Goal: Browse casually: Explore the website without a specific task or goal

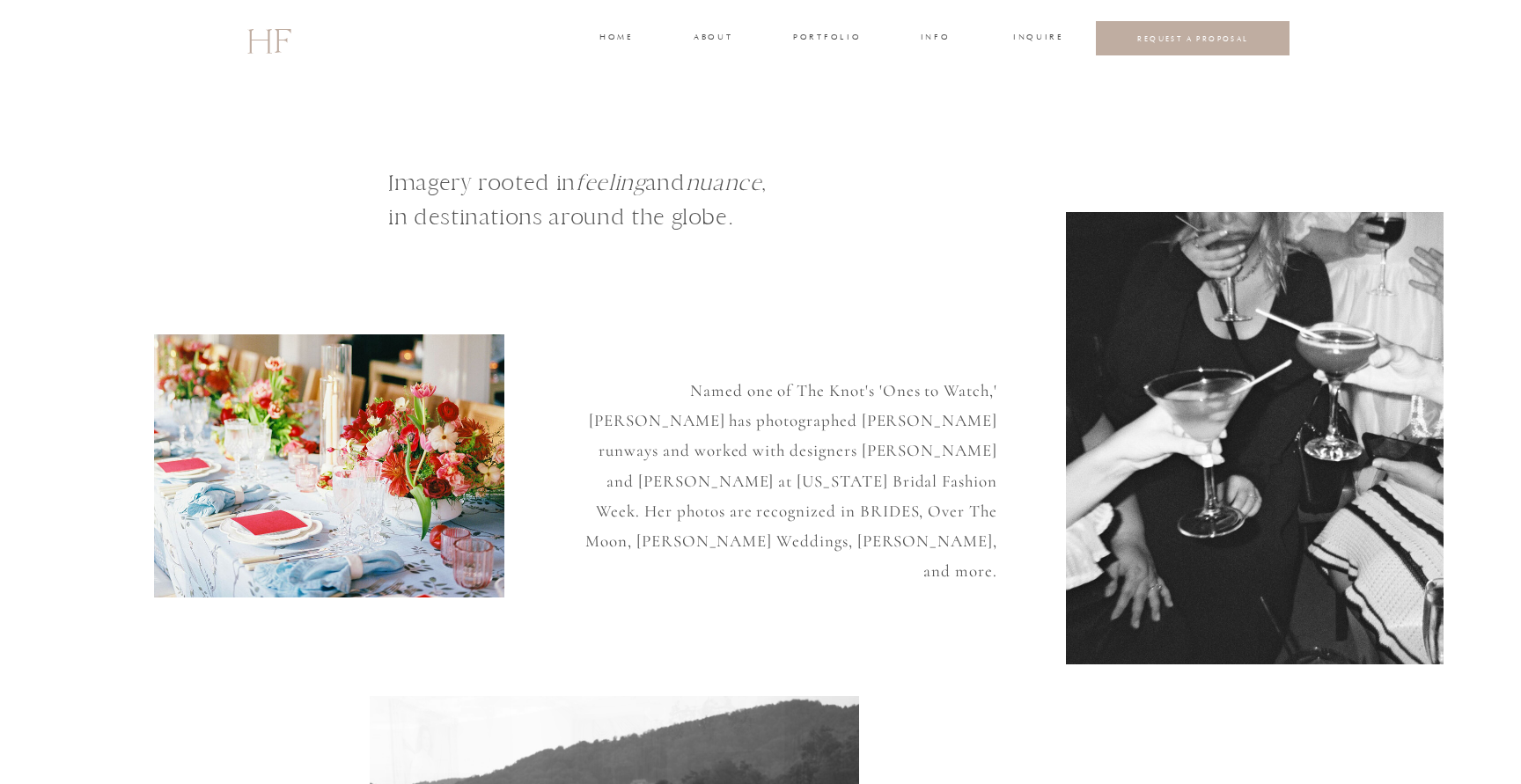
click at [620, 40] on h3 "home" at bounding box center [615, 38] width 32 height 16
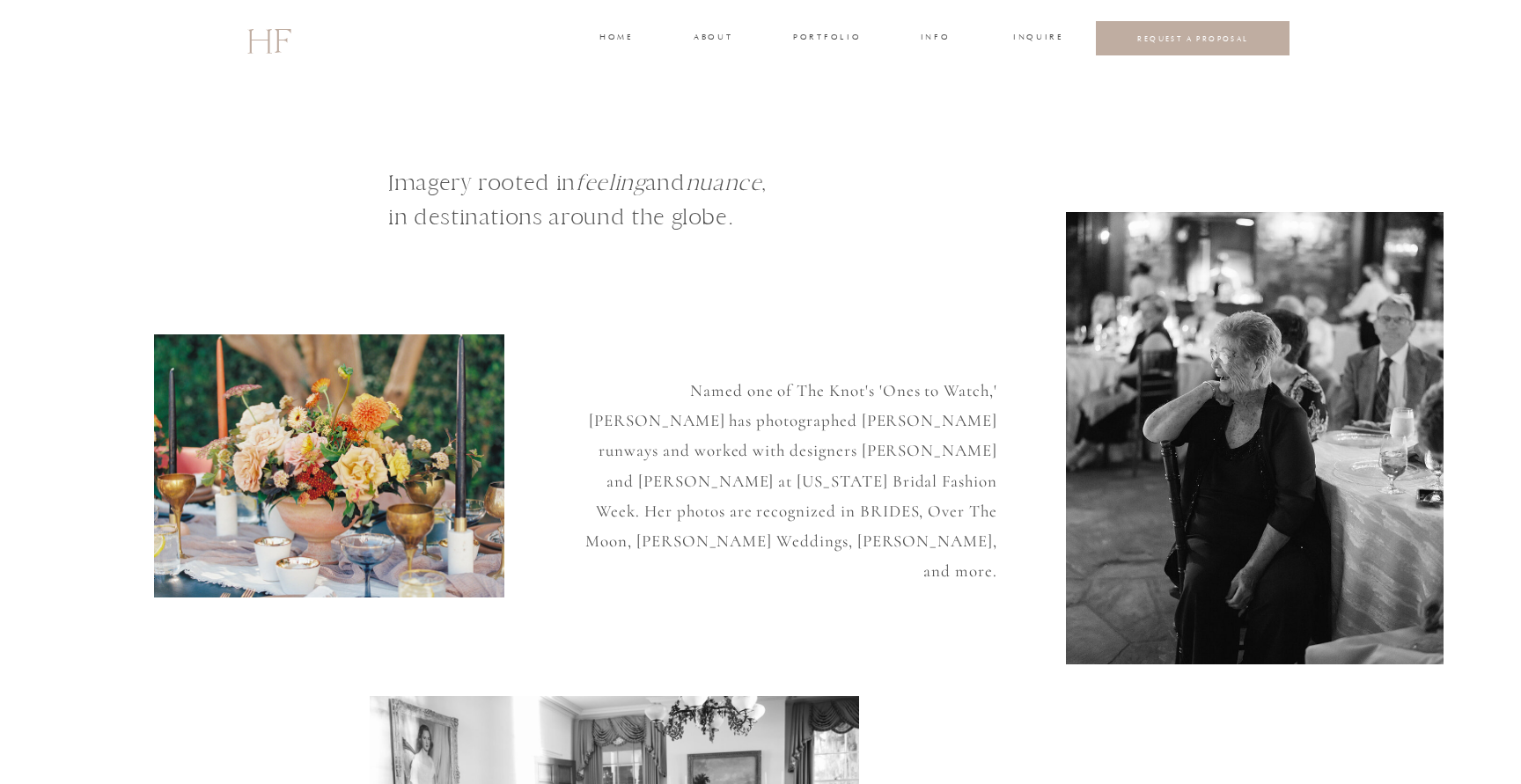
click at [720, 33] on h3 "about" at bounding box center [712, 38] width 37 height 16
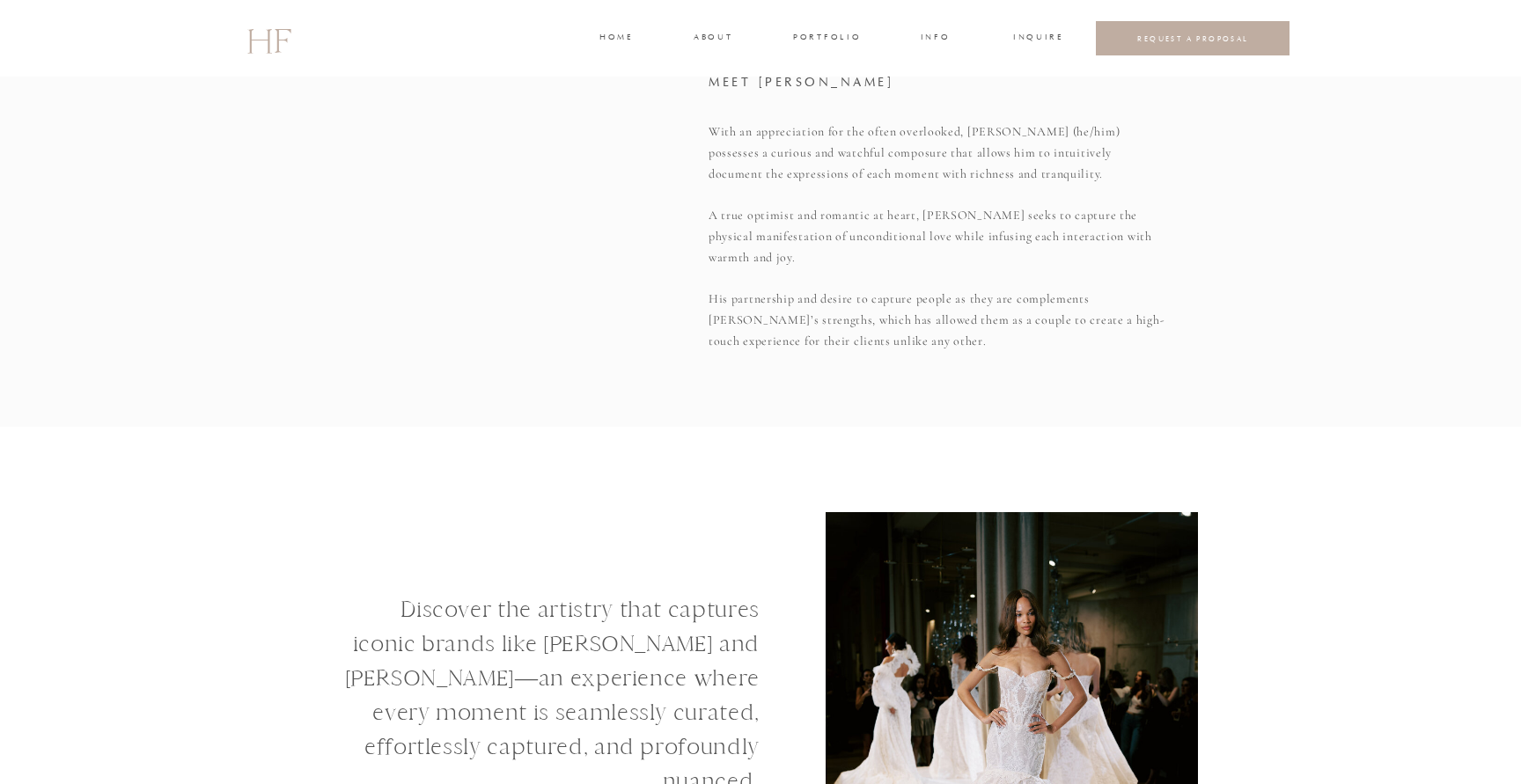
scroll to position [1658, 0]
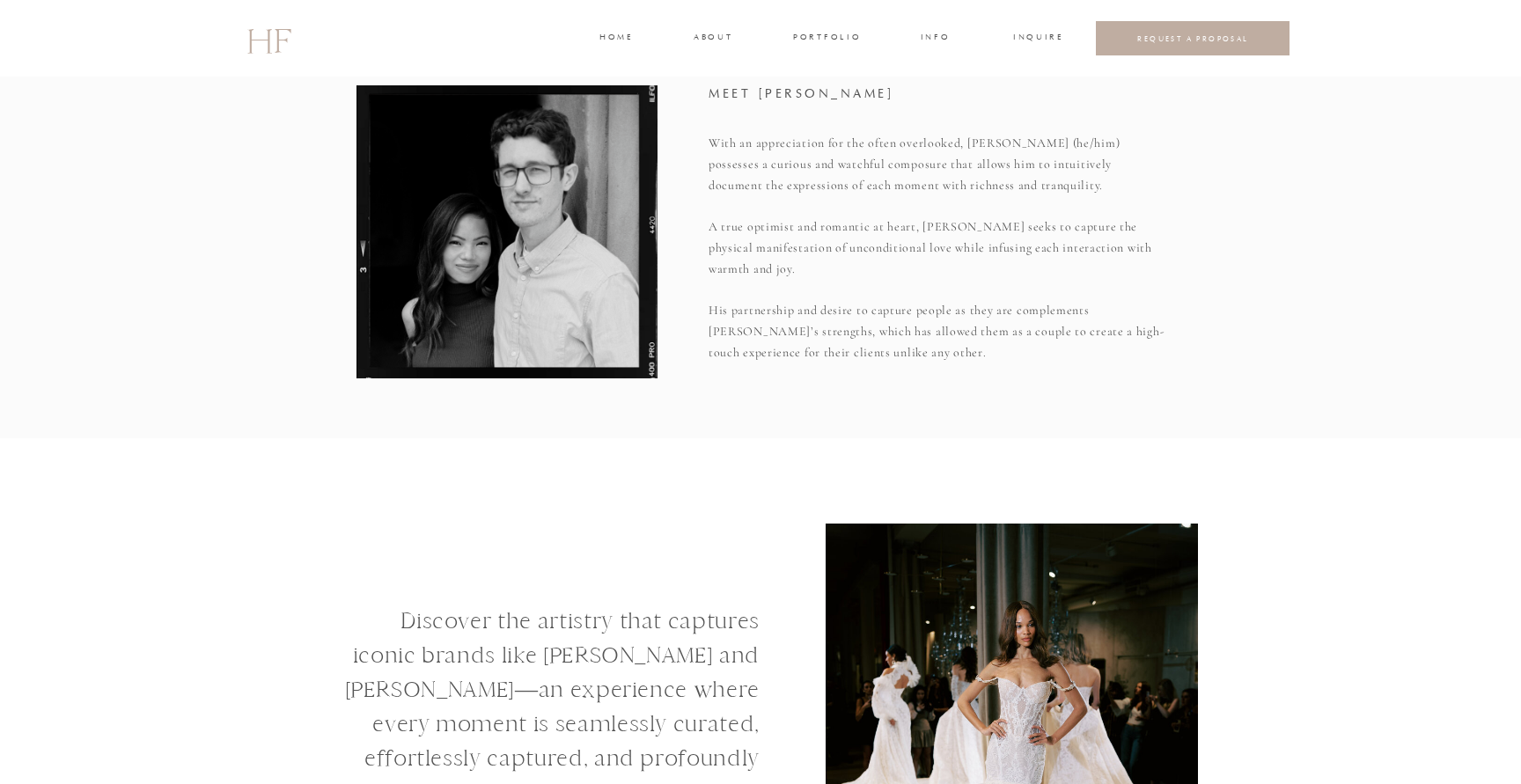
click at [713, 40] on h3 "about" at bounding box center [712, 38] width 37 height 16
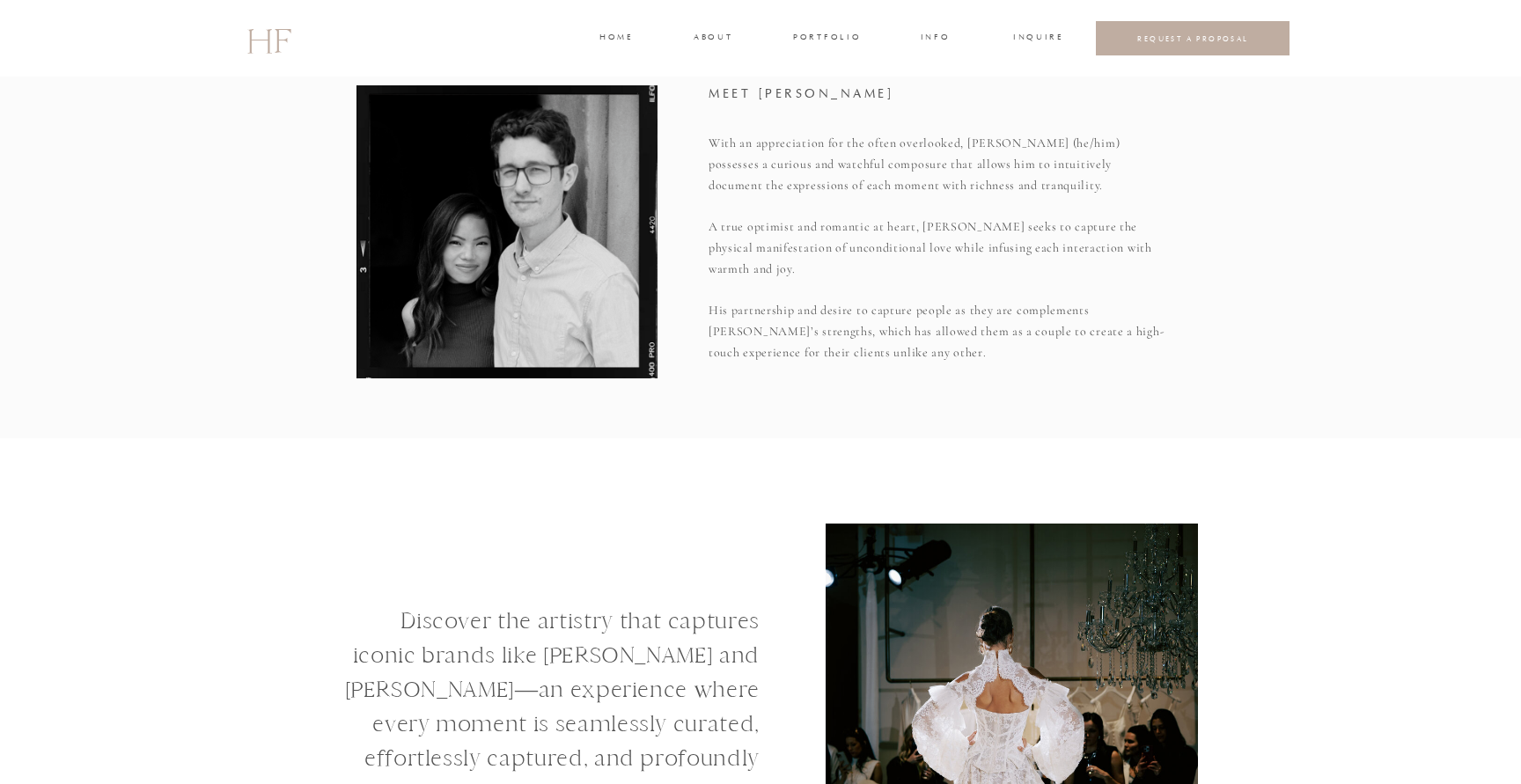
click at [811, 31] on h3 "portfolio" at bounding box center [826, 38] width 66 height 16
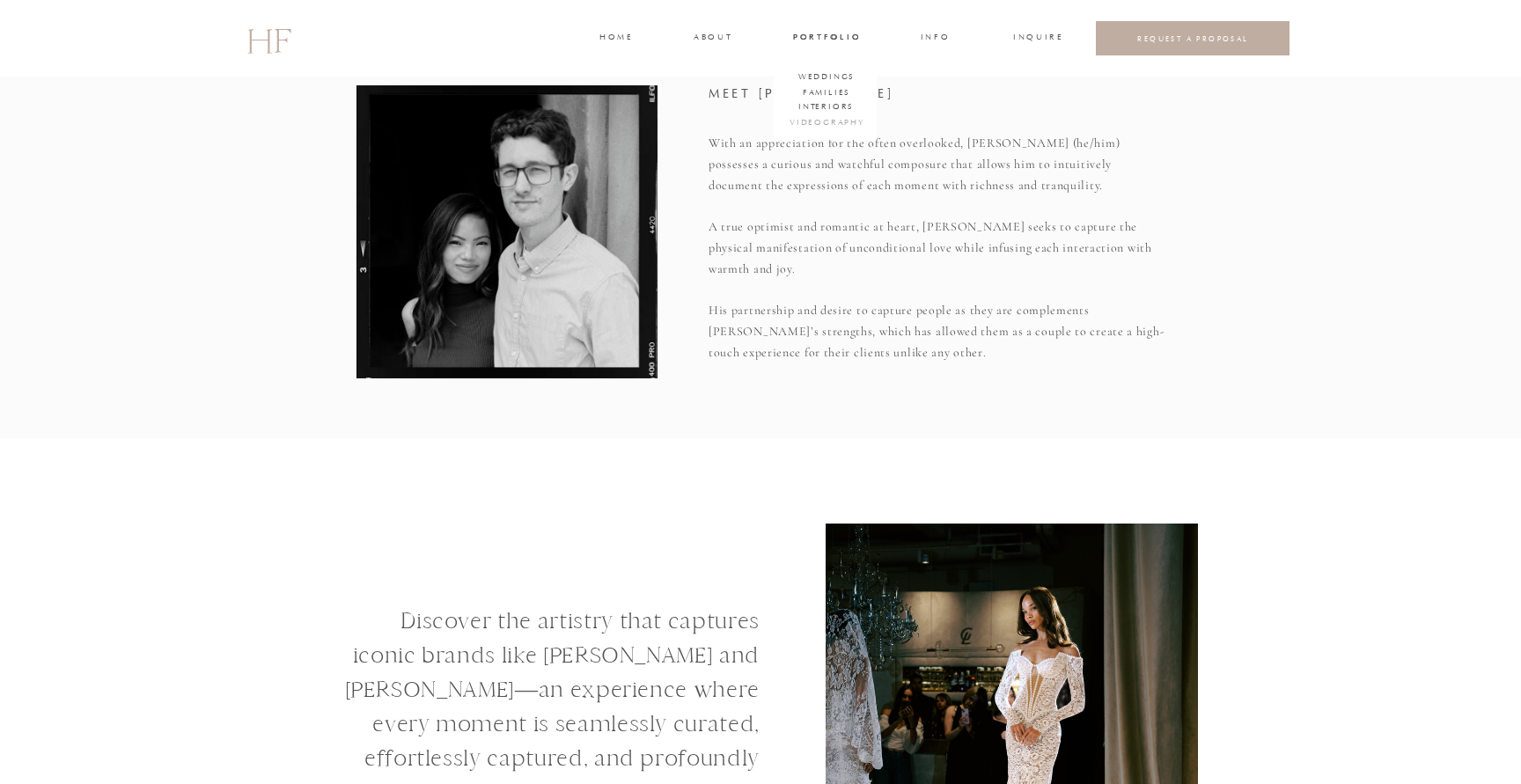
click at [832, 125] on h3 "VIDEOGRAPHY" at bounding box center [824, 124] width 70 height 16
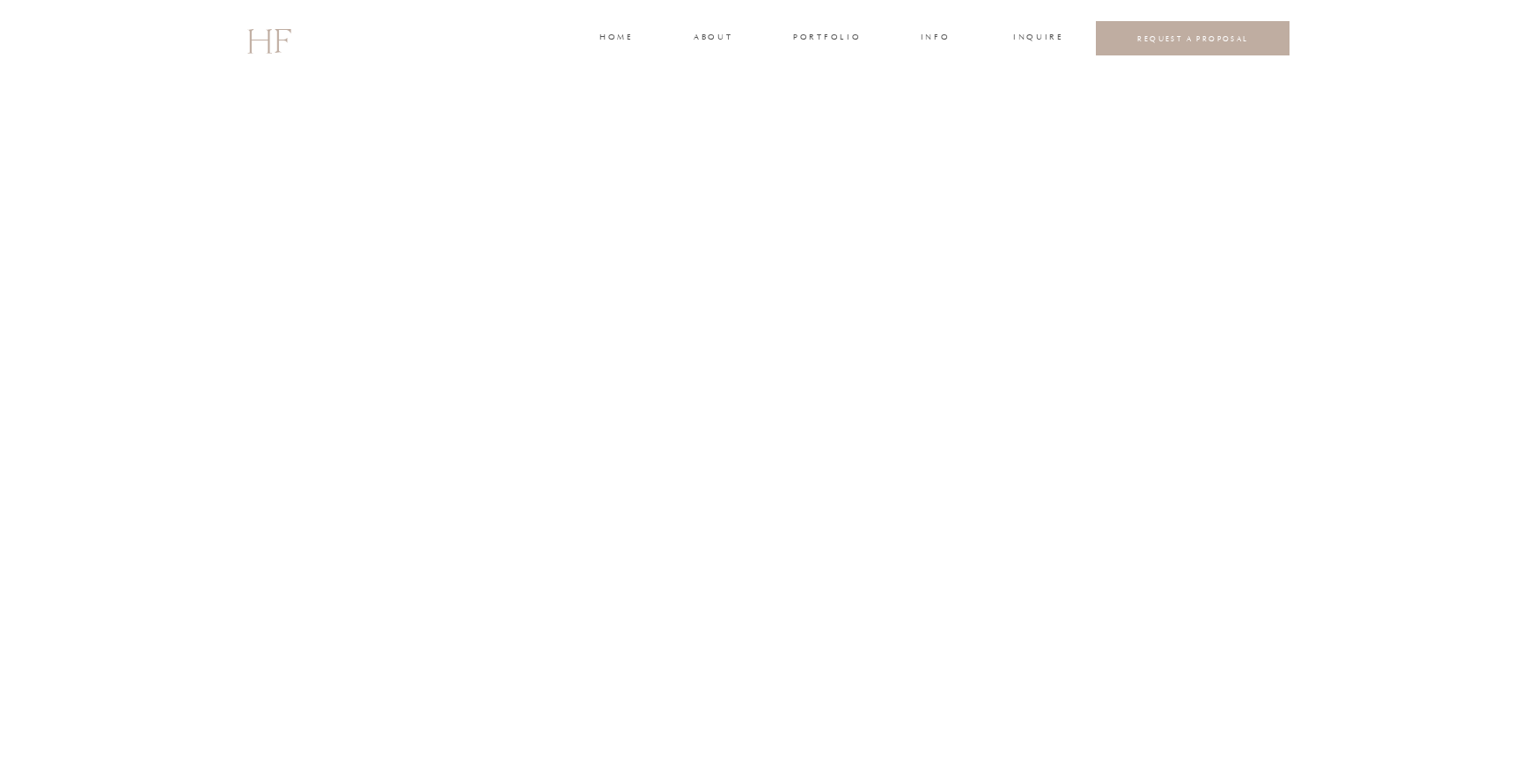
scroll to position [2213, 0]
